Goal: Information Seeking & Learning: Find specific fact

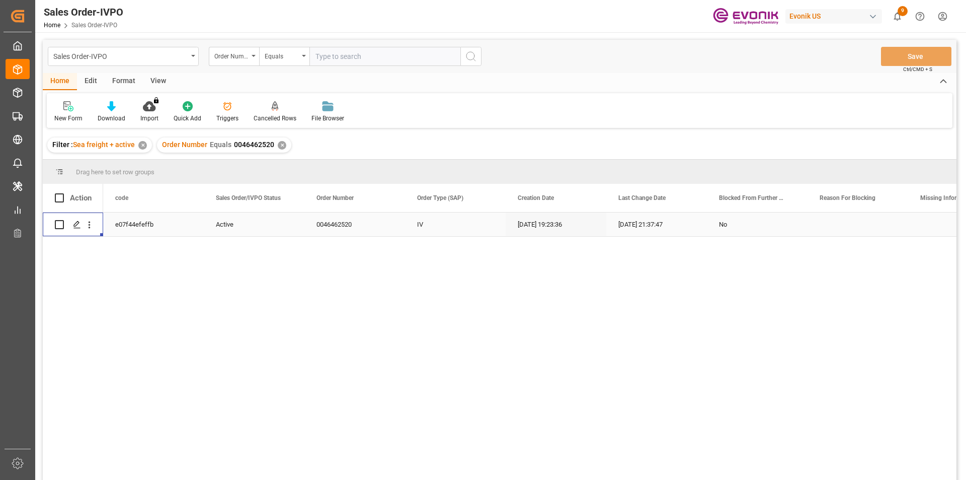
click at [279, 145] on div "✕" at bounding box center [282, 145] width 9 height 9
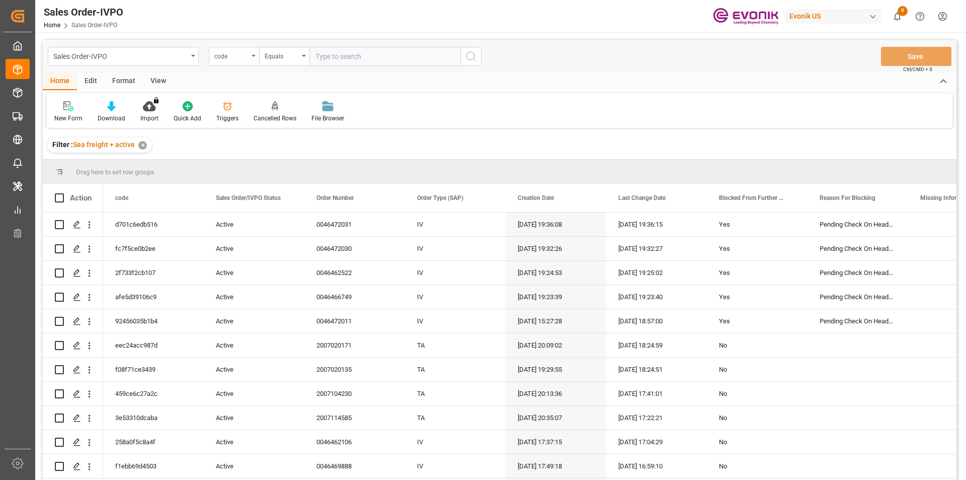
click at [231, 54] on div "code" at bounding box center [231, 55] width 34 height 12
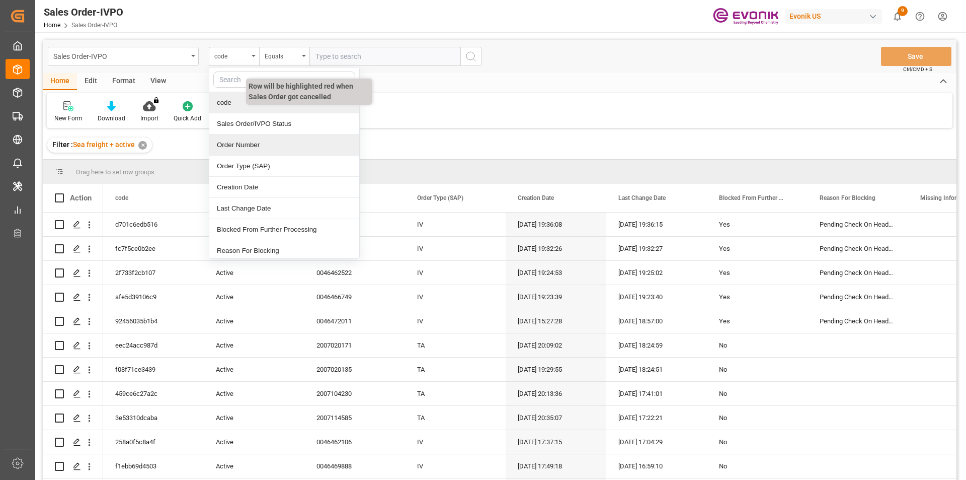
drag, startPoint x: 238, startPoint y: 142, endPoint x: 311, endPoint y: 79, distance: 97.0
click at [238, 142] on div "Order Number" at bounding box center [284, 144] width 150 height 21
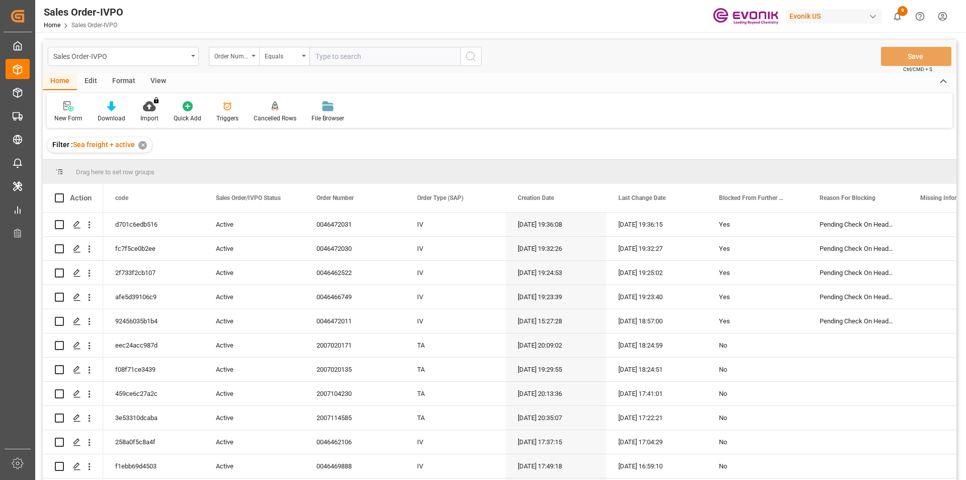
click at [334, 62] on input "text" at bounding box center [385, 56] width 151 height 19
paste input "2007114694"
type input "2007114694"
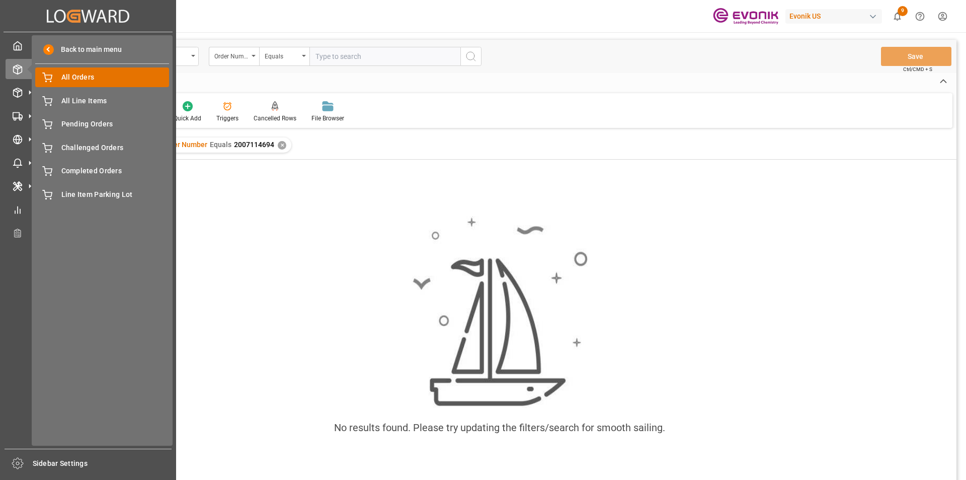
click at [124, 77] on span "All Orders" at bounding box center [115, 77] width 108 height 11
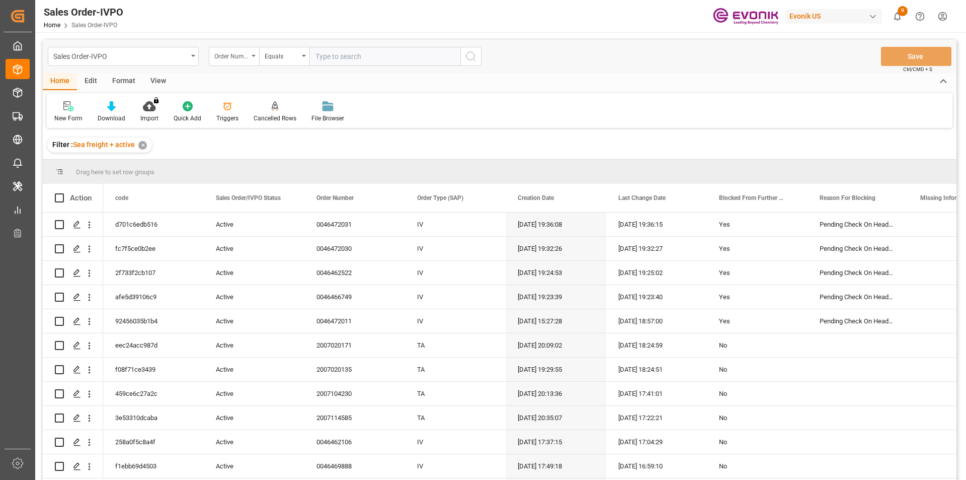
click at [247, 56] on div "Order Number" at bounding box center [231, 55] width 34 height 12
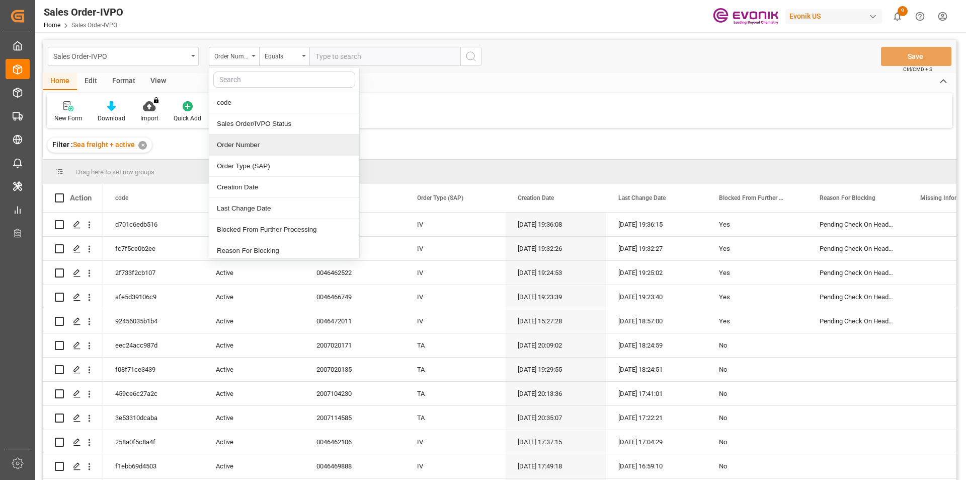
click at [244, 141] on div "Order Number" at bounding box center [284, 144] width 150 height 21
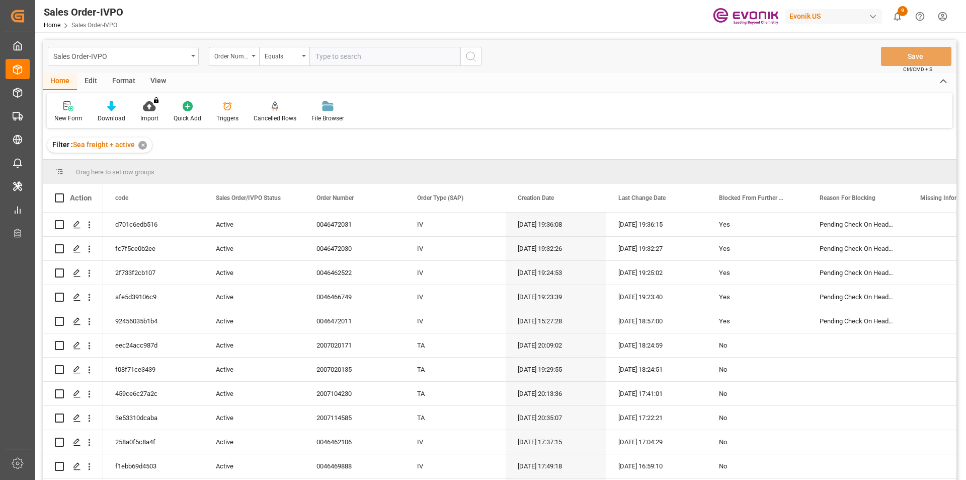
click at [328, 56] on input "text" at bounding box center [385, 56] width 151 height 19
paste input "2007114694"
type input "2007114694"
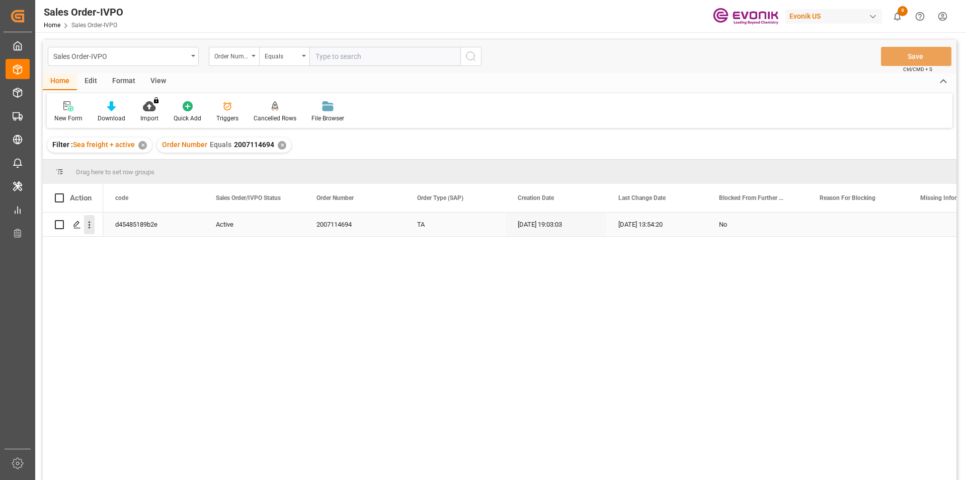
click at [94, 227] on icon "open menu" at bounding box center [89, 224] width 11 height 11
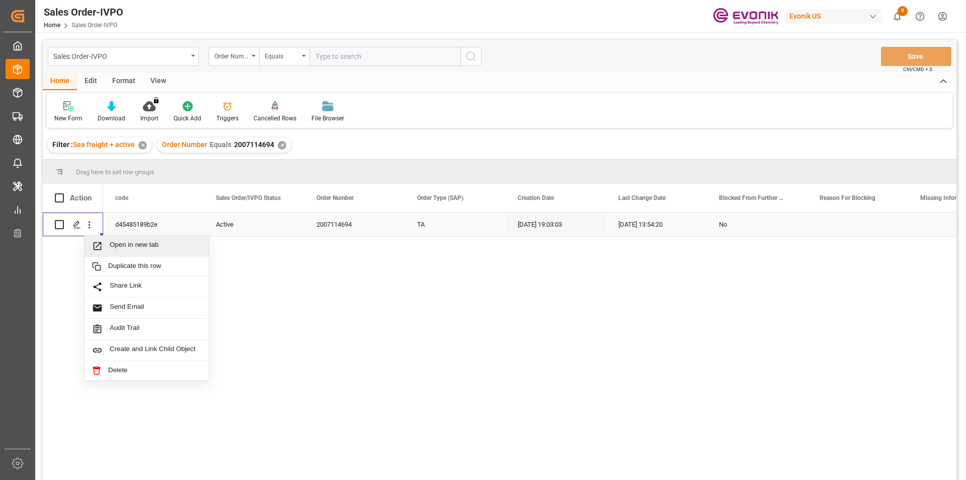
click at [123, 244] on span "Open in new tab" at bounding box center [156, 246] width 92 height 11
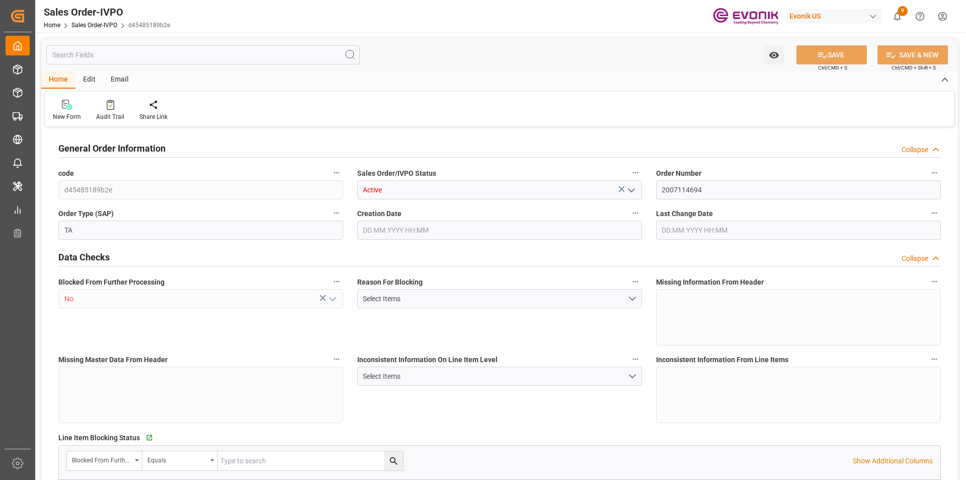
type input "COCTG"
type input "0"
type input "1"
type input "1124"
type input "28.07.2025 19:03"
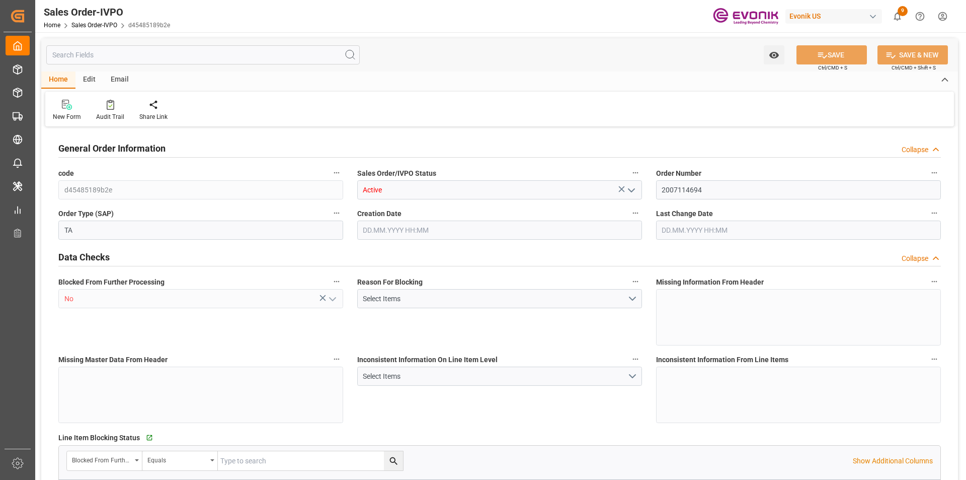
type input "04.08.2025 13:54"
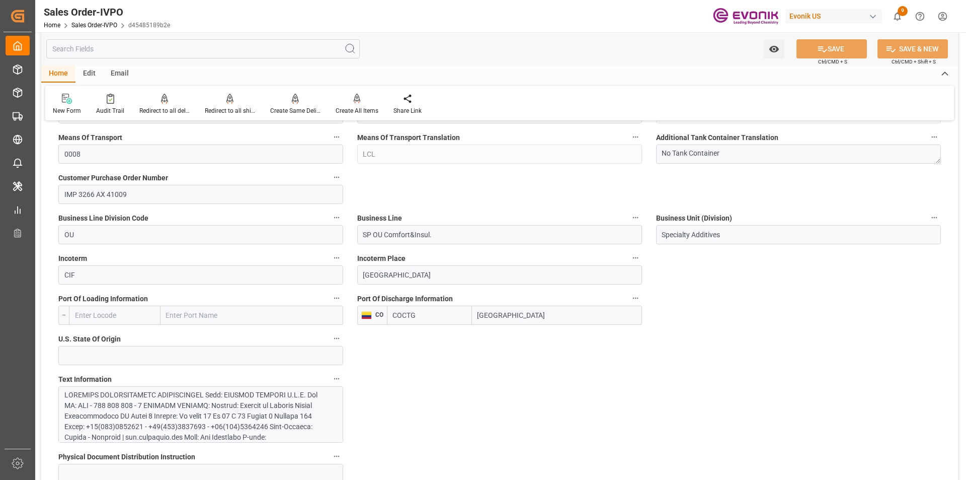
scroll to position [705, 0]
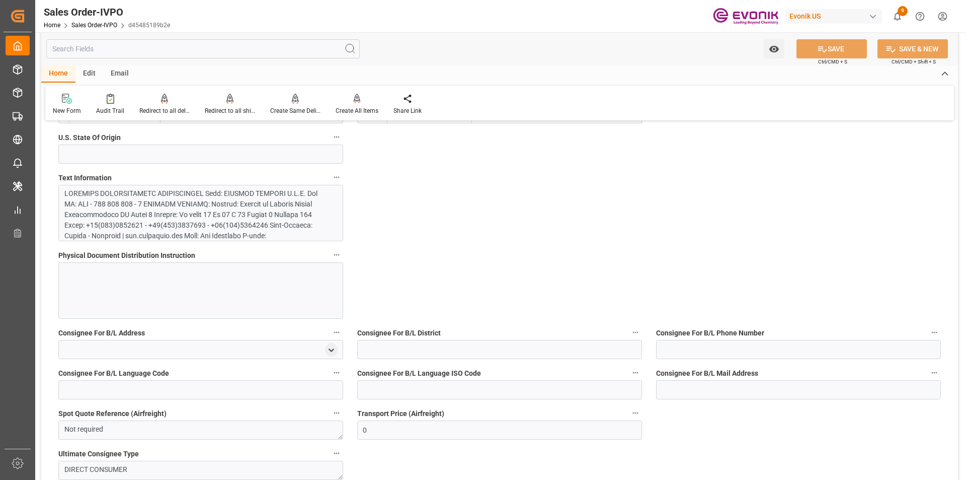
click at [217, 212] on div at bounding box center [196, 367] width 265 height 359
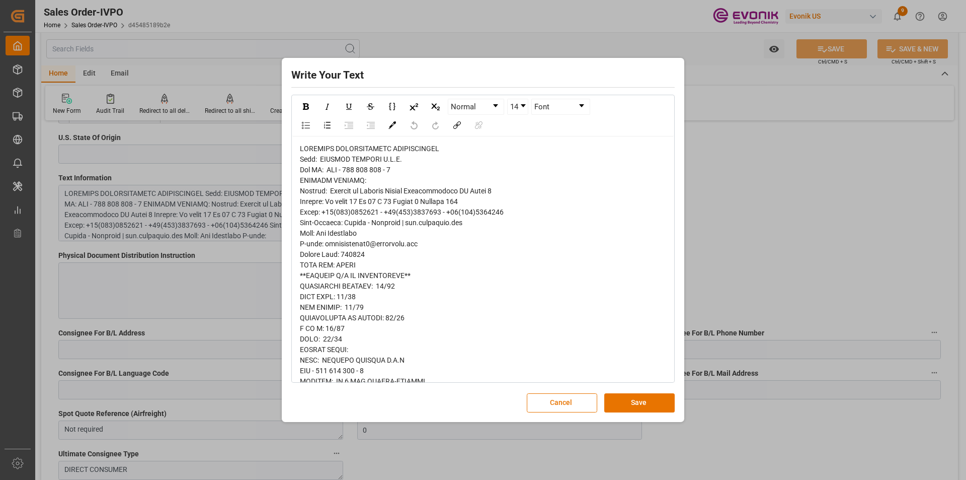
copy span "Colombia"
drag, startPoint x: 373, startPoint y: 235, endPoint x: 325, endPoint y: 238, distance: 48.9
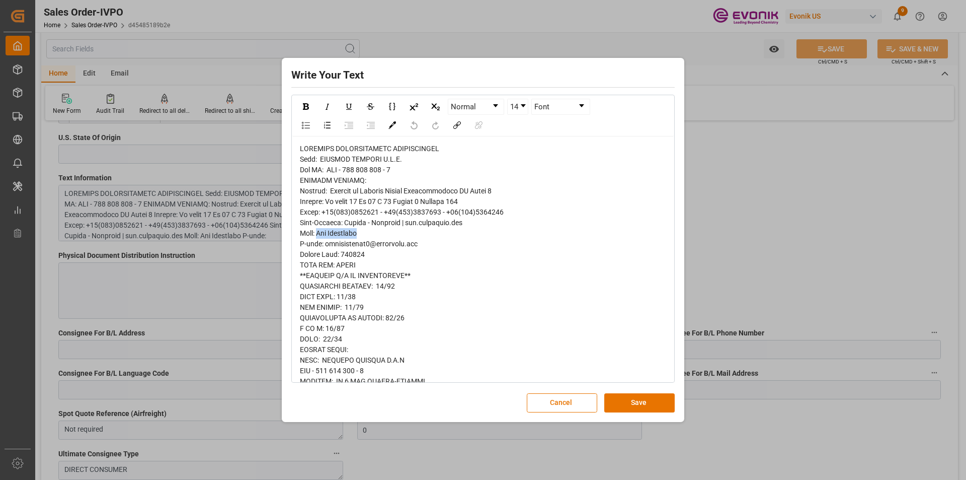
copy span "Ana Hernández"
drag, startPoint x: 409, startPoint y: 160, endPoint x: 325, endPoint y: 160, distance: 84.1
copy span "ESPUMAS SANTAFE S.A.S."
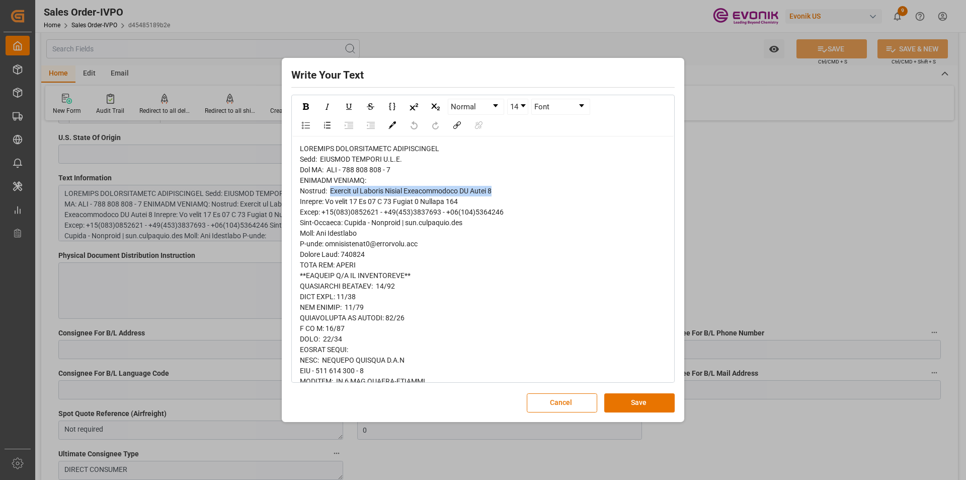
drag, startPoint x: 503, startPoint y: 190, endPoint x: 334, endPoint y: 194, distance: 168.6
copy span "Agencia de Aduanas Custom Internacional SA Nivel 2"
drag, startPoint x: 471, startPoint y: 201, endPoint x: 330, endPoint y: 197, distance: 140.5
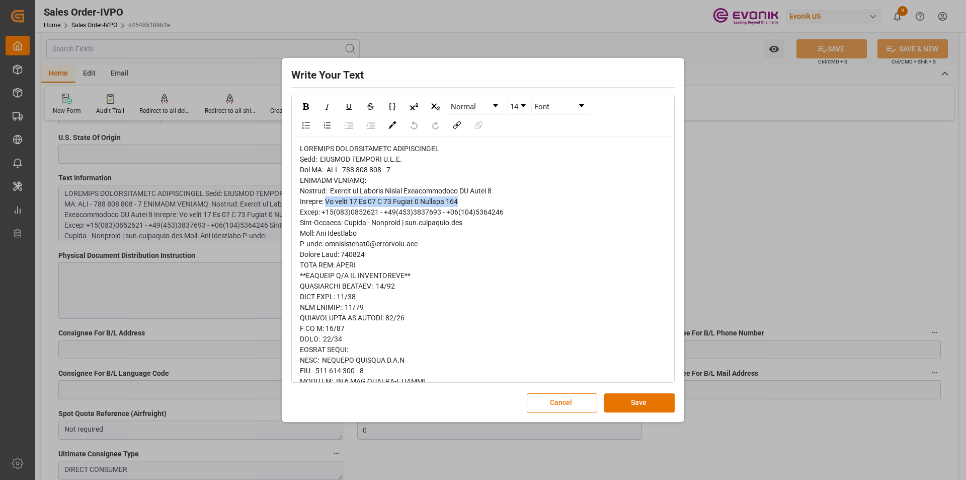
copy span "Av calle 26 Nº 85 D 55 Modulo 6 Oficina 228"
drag, startPoint x: 380, startPoint y: 212, endPoint x: 334, endPoint y: 213, distance: 46.3
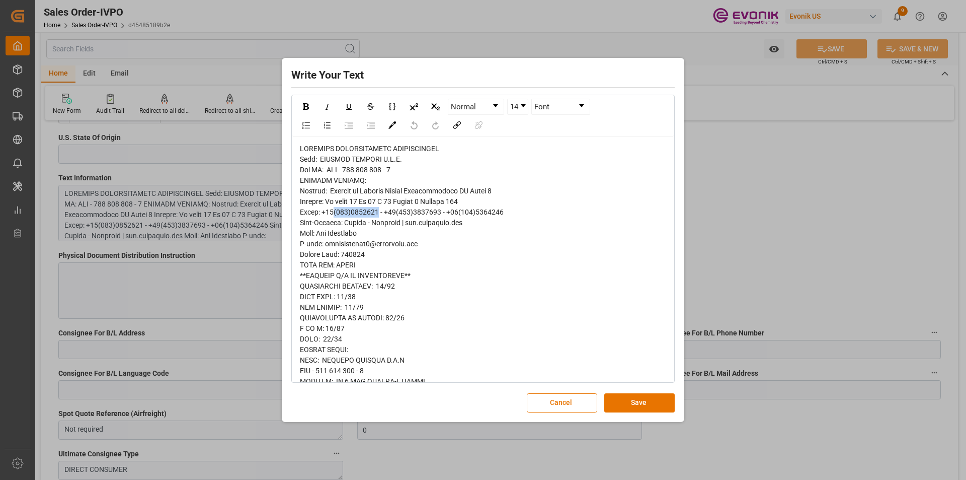
copy span "(601)4100420"
copy span "110931"
click at [559, 392] on div "Write Your Text Normal 14 Font Cancel Save" at bounding box center [483, 239] width 398 height 358
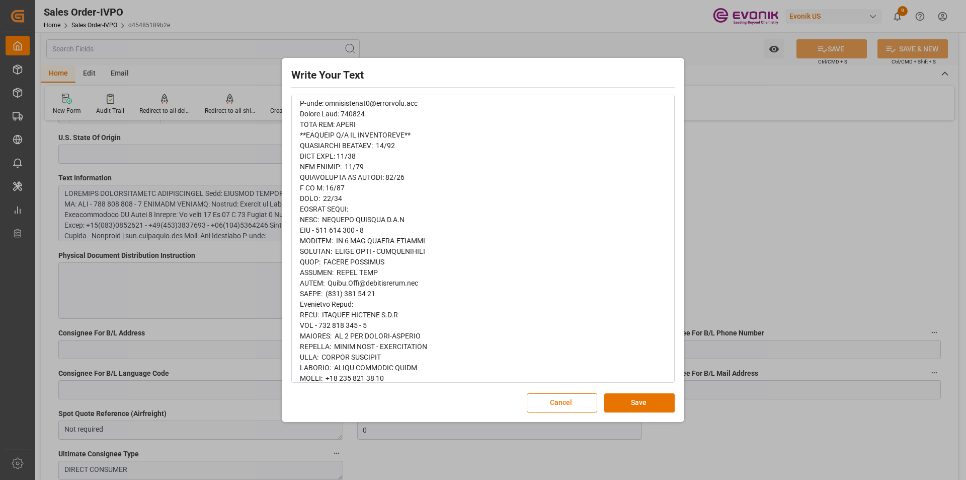
scroll to position [0, 0]
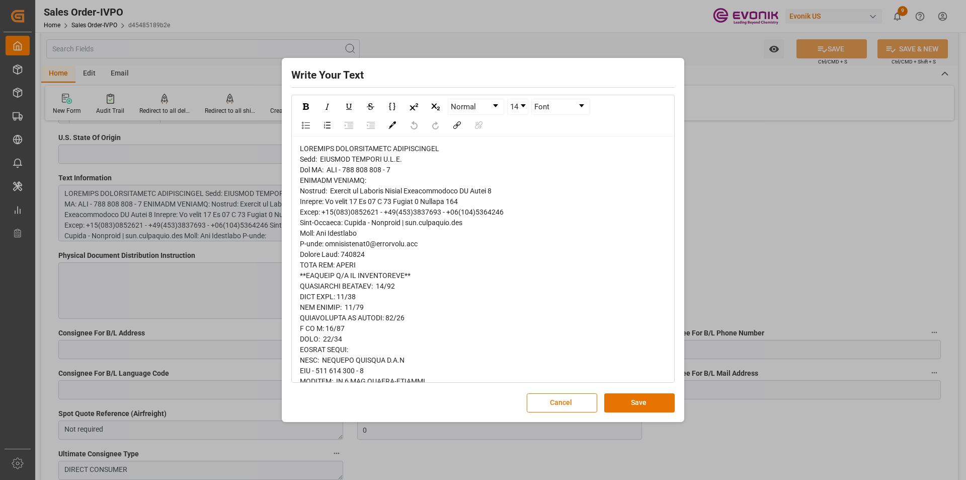
drag, startPoint x: 508, startPoint y: 191, endPoint x: 334, endPoint y: 195, distance: 174.2
copy span "Agencia de Aduanas Custom Internacional SA Nivel 2"
click at [563, 405] on button "Cancel" at bounding box center [562, 402] width 70 height 19
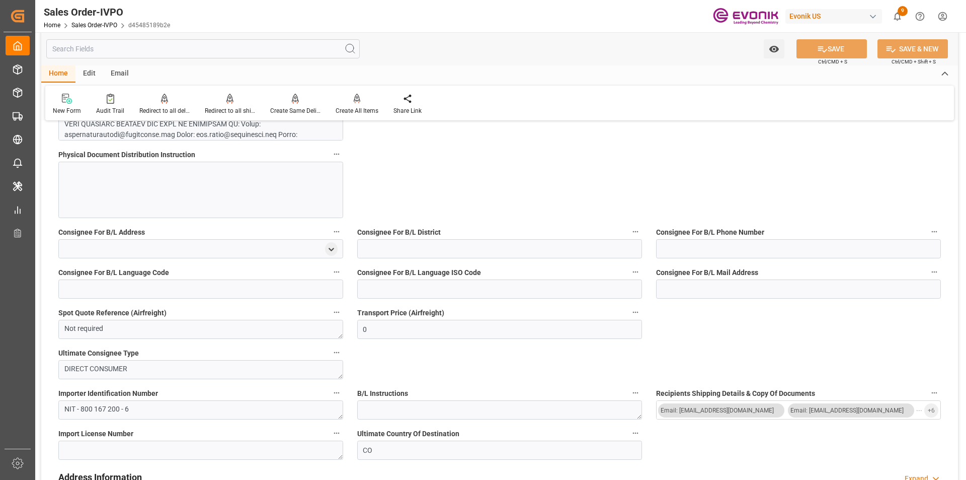
scroll to position [654, 0]
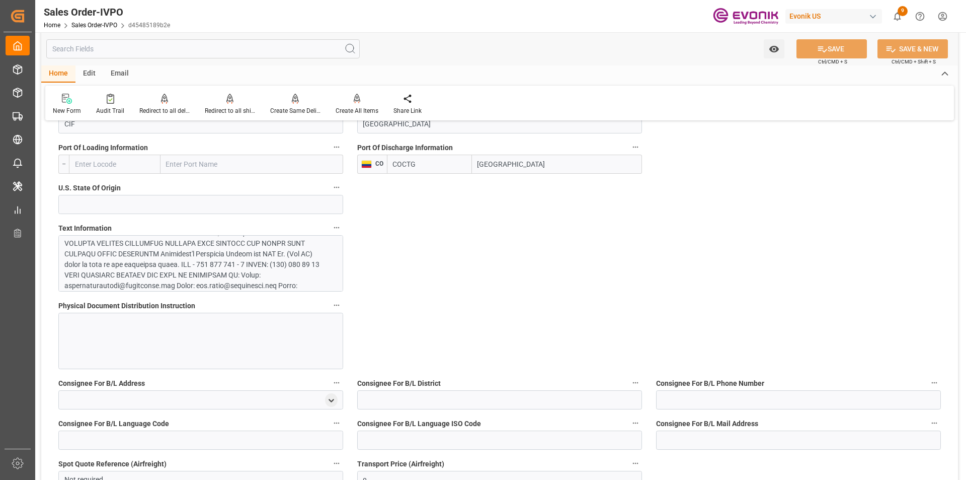
click at [263, 281] on div at bounding box center [196, 216] width 265 height 359
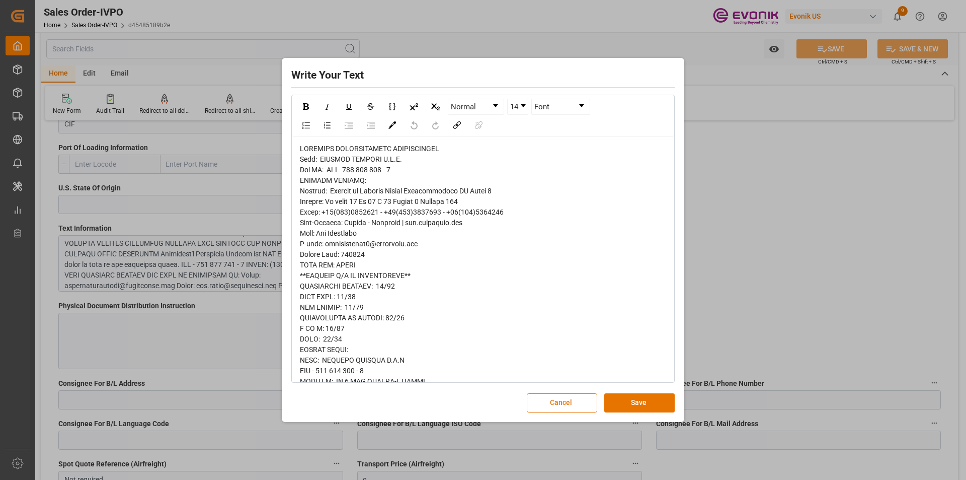
drag, startPoint x: 425, startPoint y: 243, endPoint x: 323, endPoint y: 246, distance: 102.7
copy span "operativabog7@customsia.com"
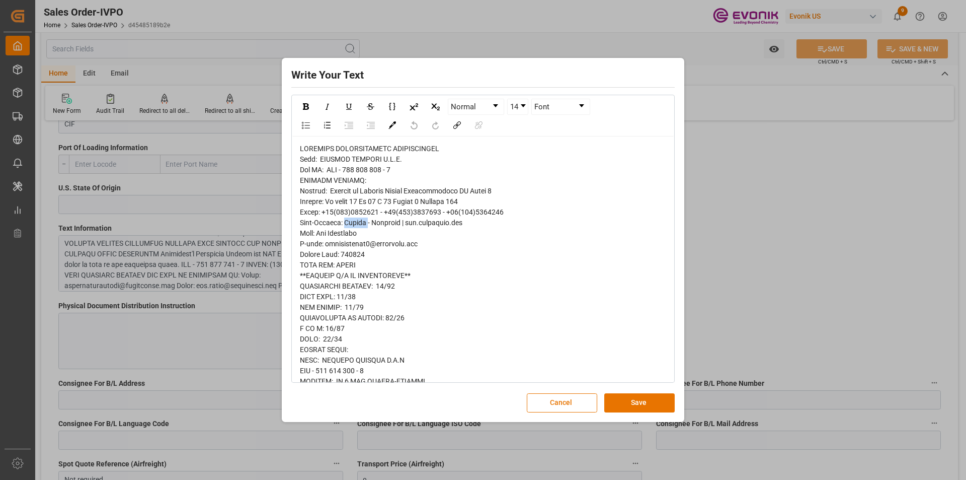
copy span "Bogotá"
